Goal: Task Accomplishment & Management: Complete application form

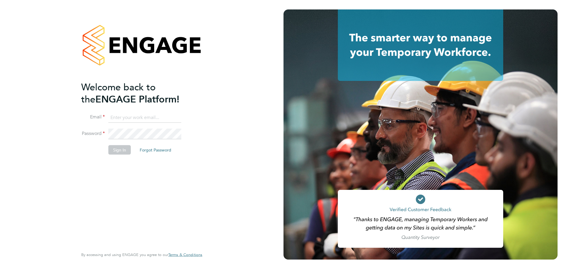
type input "lewis.saunders@randstadcpe.com"
click at [124, 145] on button "Sign In" at bounding box center [119, 149] width 22 height 9
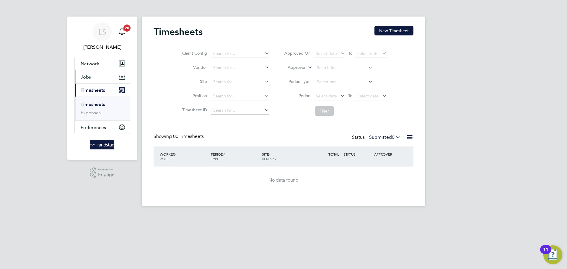
click at [109, 79] on button "Jobs" at bounding box center [102, 76] width 55 height 13
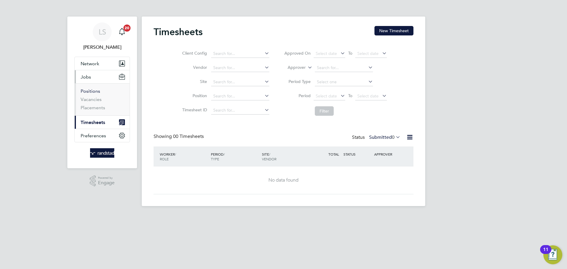
click at [94, 92] on link "Positions" at bounding box center [90, 91] width 19 height 6
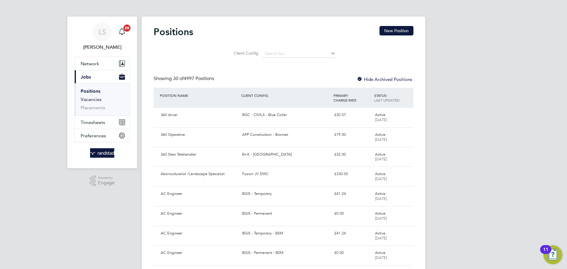
click at [91, 99] on link "Vacancies" at bounding box center [91, 100] width 21 height 6
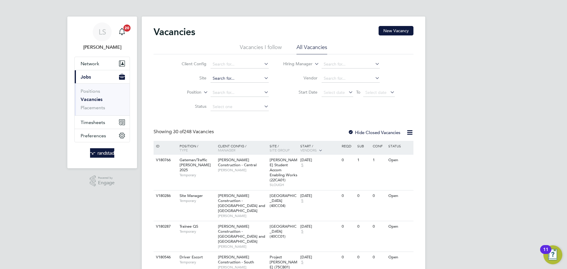
click at [223, 75] on input at bounding box center [239, 78] width 58 height 8
click at [225, 90] on li "Tovil" at bounding box center [239, 86] width 59 height 8
type input "Tovil"
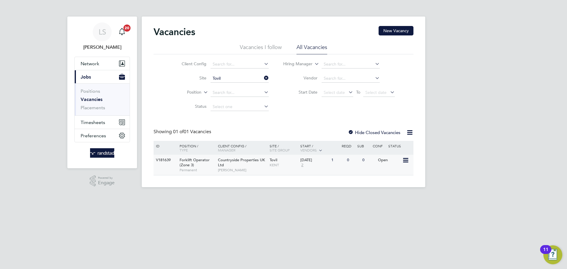
click at [257, 161] on span "Countryside Properties UK Ltd" at bounding box center [241, 162] width 47 height 10
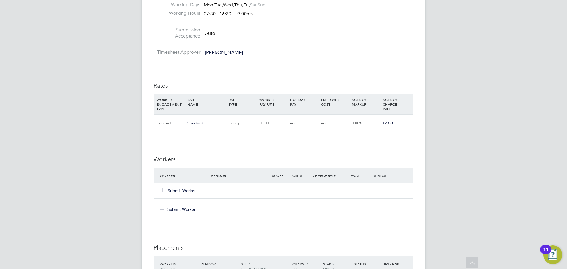
scroll to position [328, 0]
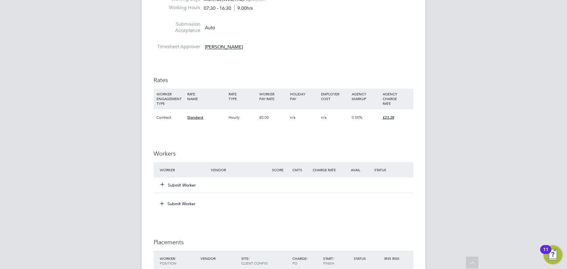
click at [166, 180] on div "Submit Worker" at bounding box center [188, 185] width 61 height 11
click at [168, 183] on button "Submit Worker" at bounding box center [178, 185] width 35 height 6
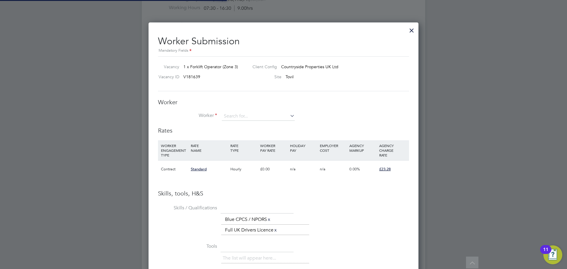
scroll to position [383, 270]
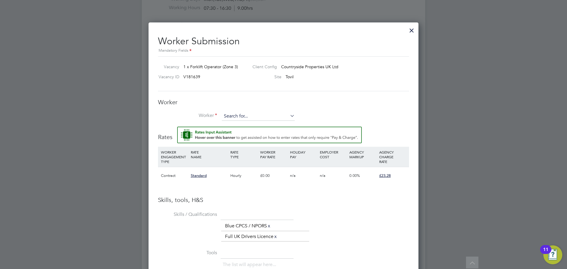
click at [229, 117] on input at bounding box center [258, 116] width 73 height 9
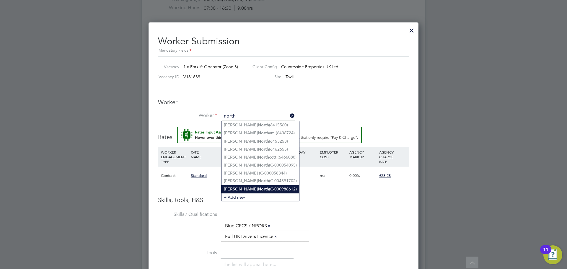
click at [251, 187] on li "[PERSON_NAME] (C-000988612)" at bounding box center [260, 189] width 78 height 8
type input "[PERSON_NAME] (C-000988612)"
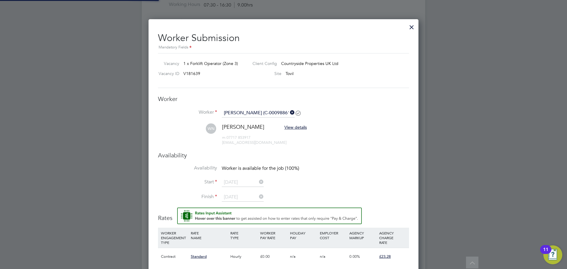
scroll to position [3, 3]
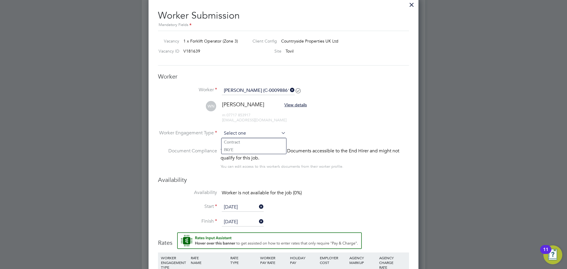
click at [233, 136] on input at bounding box center [254, 133] width 64 height 9
click at [230, 145] on li "Contract" at bounding box center [253, 142] width 65 height 8
type input "Contract"
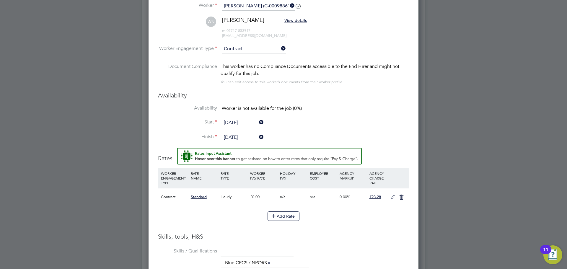
click at [392, 199] on icon at bounding box center [392, 197] width 7 height 5
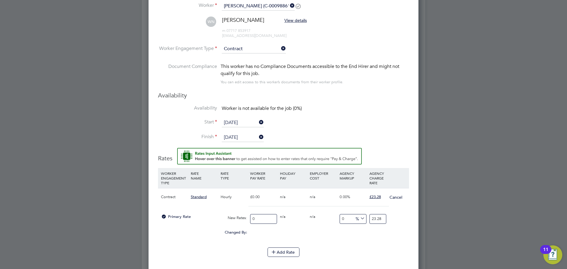
click at [256, 219] on input "0" at bounding box center [263, 219] width 27 height 10
click at [255, 219] on input "0" at bounding box center [263, 219] width 27 height 10
type input "02"
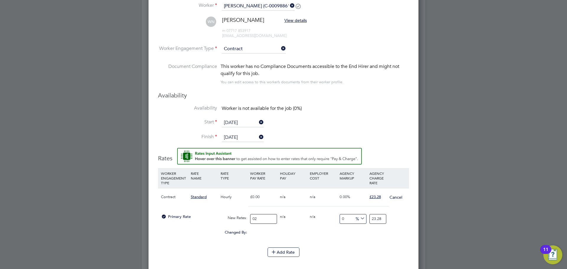
type input "2"
type input "020"
type input "20"
type input "02"
type input "2"
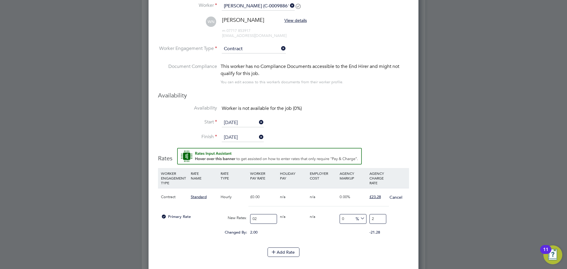
type input "0"
type input "20"
click at [260, 218] on input "20" at bounding box center [263, 219] width 27 height 10
type input "20.8"
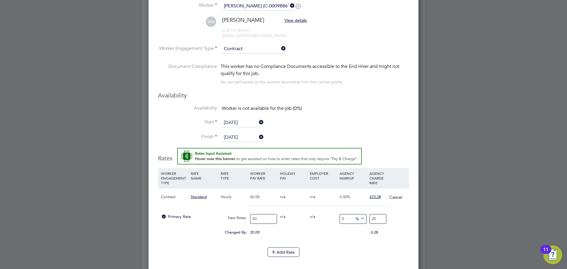
type input "20.8"
type input "20.80"
click at [381, 222] on input "20.8" at bounding box center [377, 219] width 17 height 10
click at [377, 221] on input "20.8" at bounding box center [377, 219] width 17 height 10
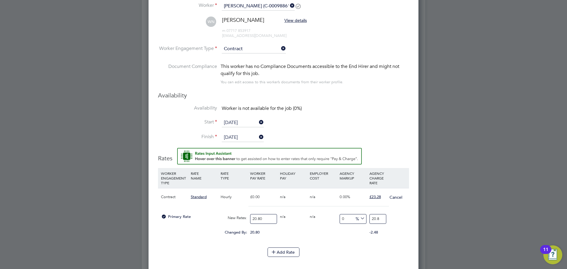
click at [377, 221] on input "20.8" at bounding box center [377, 219] width 17 height 10
type input "-90.38461538461539"
type input "2"
type input "10.576923076923077"
type input "23"
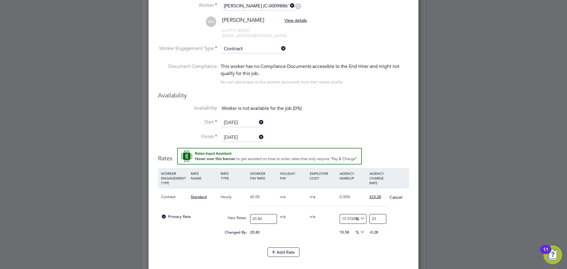
type input "11.538461538461538"
type input "23.2"
type input "11.923076923076923"
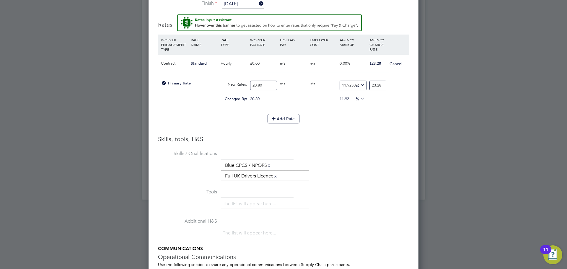
type input "23.28"
click at [364, 140] on h3 "Skills, tools, H&S" at bounding box center [283, 139] width 251 height 8
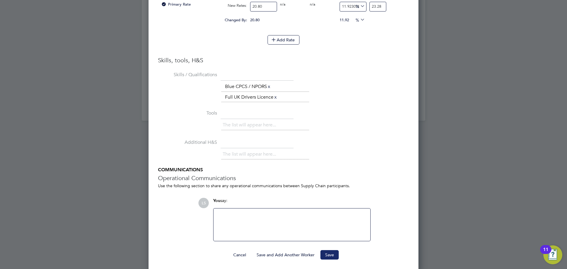
drag, startPoint x: 339, startPoint y: 254, endPoint x: 326, endPoint y: 259, distance: 14.0
click at [339, 254] on div "Cancel Save and Add Another Worker Save" at bounding box center [283, 254] width 251 height 9
click at [326, 259] on button "Save" at bounding box center [329, 254] width 18 height 9
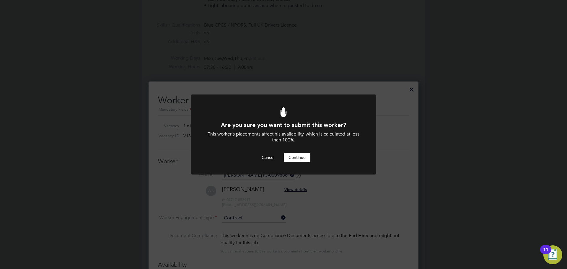
click at [288, 162] on div at bounding box center [283, 134] width 185 height 80
click at [289, 161] on button "Continue" at bounding box center [297, 157] width 27 height 9
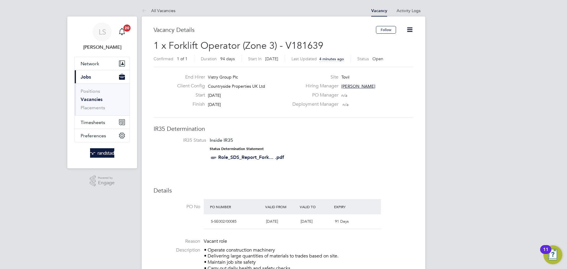
scroll to position [244, 0]
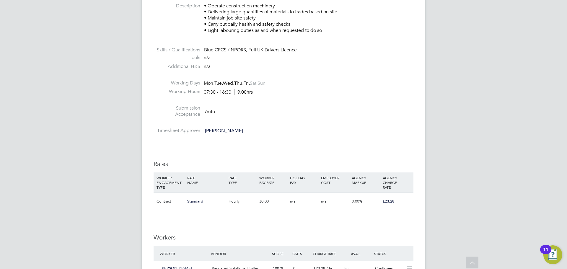
click at [245, 196] on div "Hourly" at bounding box center [242, 201] width 31 height 17
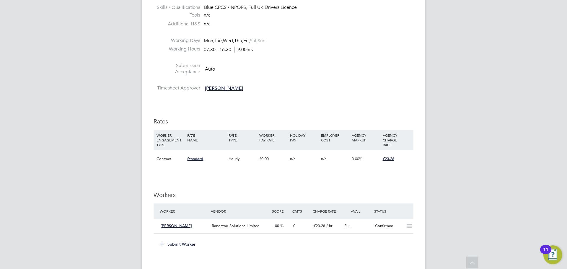
scroll to position [297, 0]
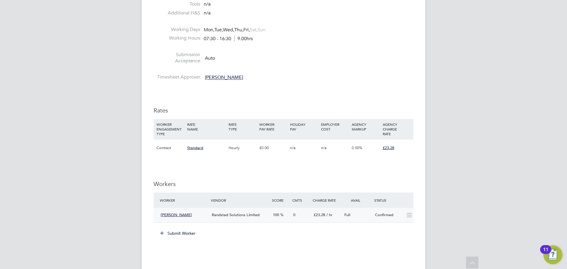
click at [213, 212] on div "Randstad Solutions Limited" at bounding box center [239, 215] width 61 height 10
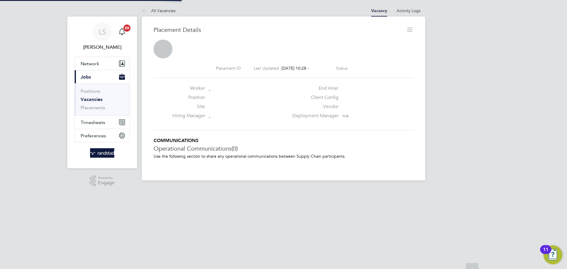
scroll to position [3, 3]
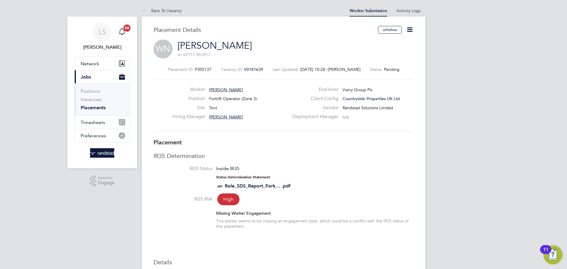
click at [407, 32] on icon at bounding box center [409, 29] width 7 height 7
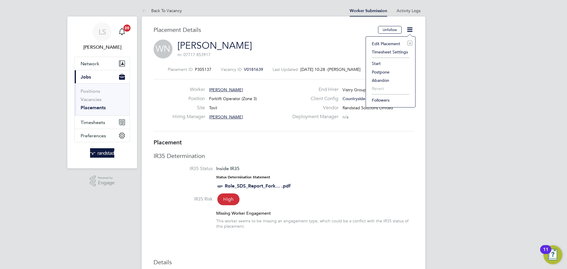
click at [375, 60] on li "Start" at bounding box center [390, 63] width 43 height 8
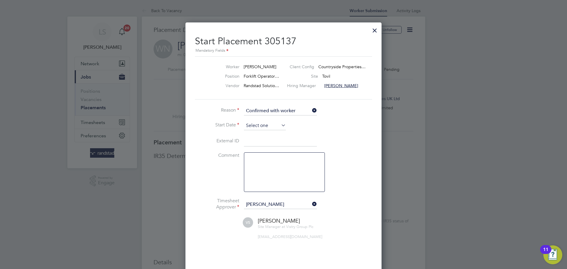
click at [261, 128] on input at bounding box center [265, 125] width 42 height 9
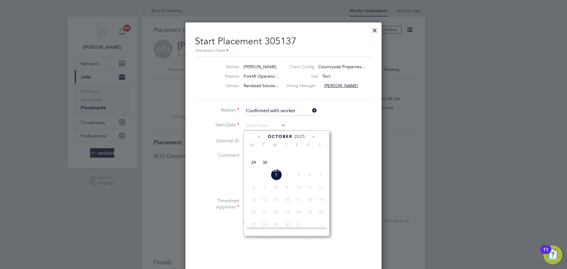
click at [254, 168] on span "29" at bounding box center [253, 162] width 11 height 11
type input "[DATE]"
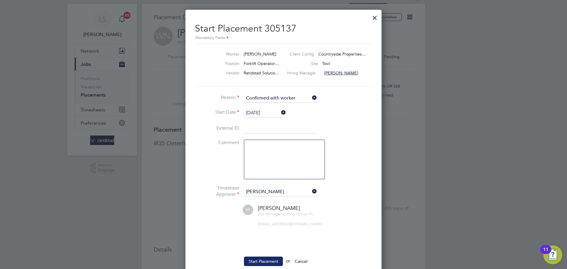
click at [256, 264] on button "Start Placement" at bounding box center [263, 260] width 39 height 9
